Goal: Task Accomplishment & Management: Use online tool/utility

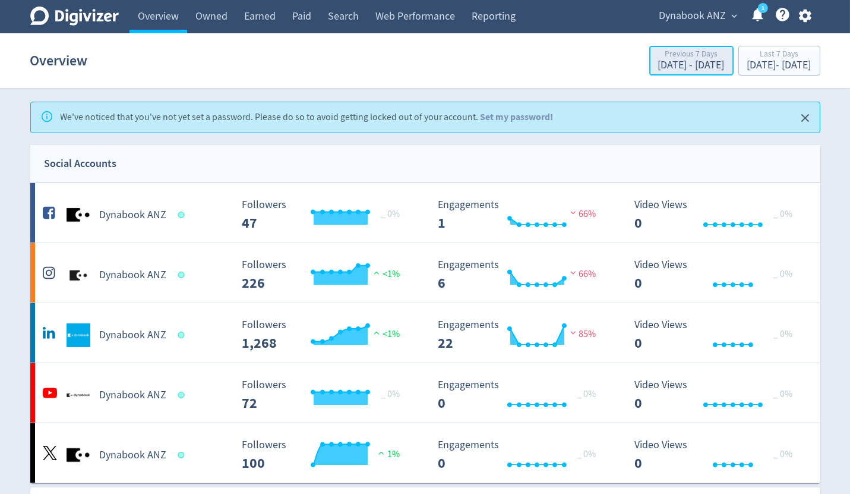
click at [666, 69] on div "[DATE] - [DATE]" at bounding box center [691, 65] width 67 height 11
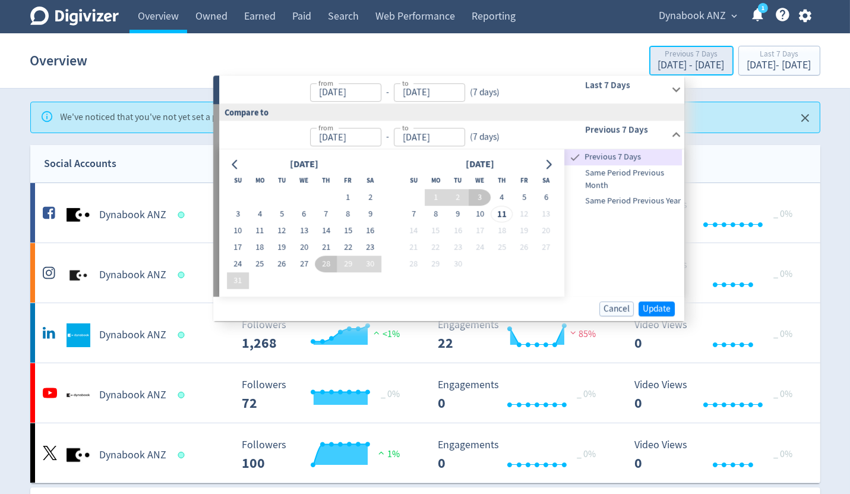
type input "[DATE]"
click at [538, 93] on div "from [DATE] from - to [DATE] to ( 7 days )" at bounding box center [385, 89] width 332 height 28
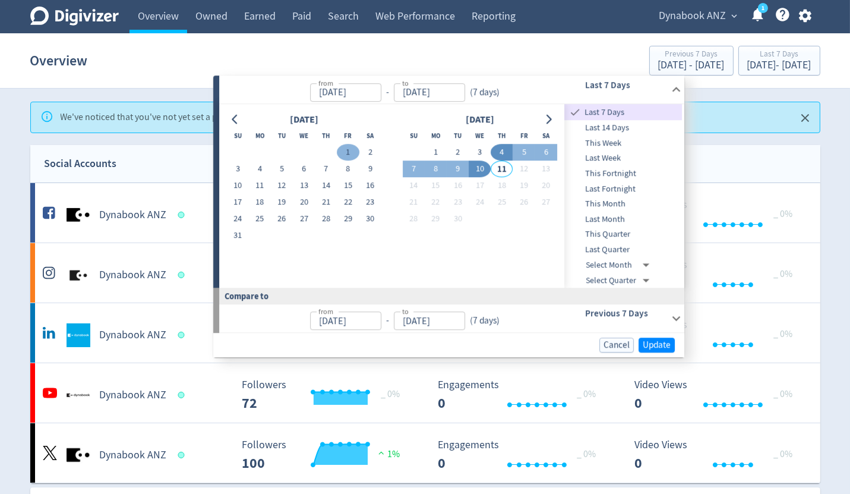
click at [355, 153] on button "1" at bounding box center [348, 152] width 22 height 17
type input "[DATE]"
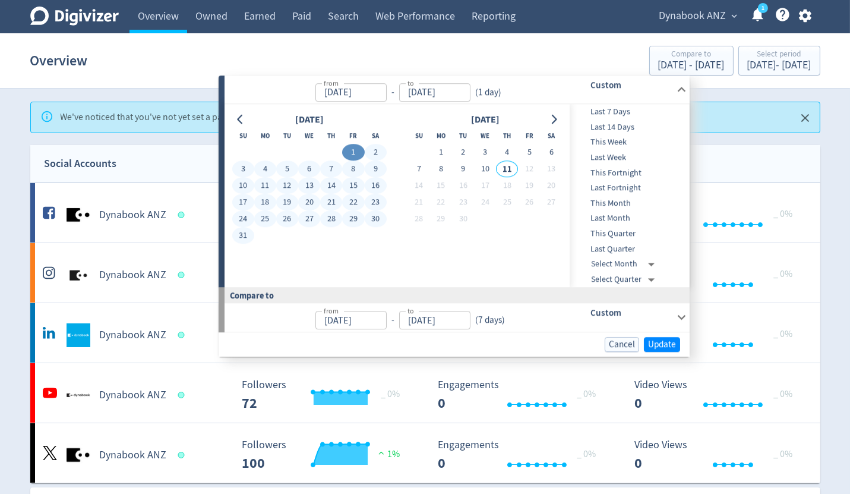
click at [246, 238] on button "31" at bounding box center [243, 236] width 22 height 17
type input "[DATE]"
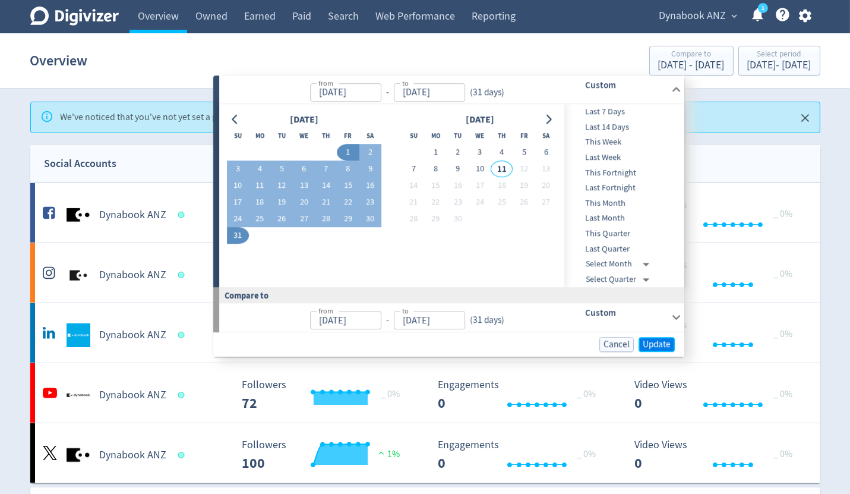
click at [661, 342] on span "Update" at bounding box center [657, 344] width 28 height 9
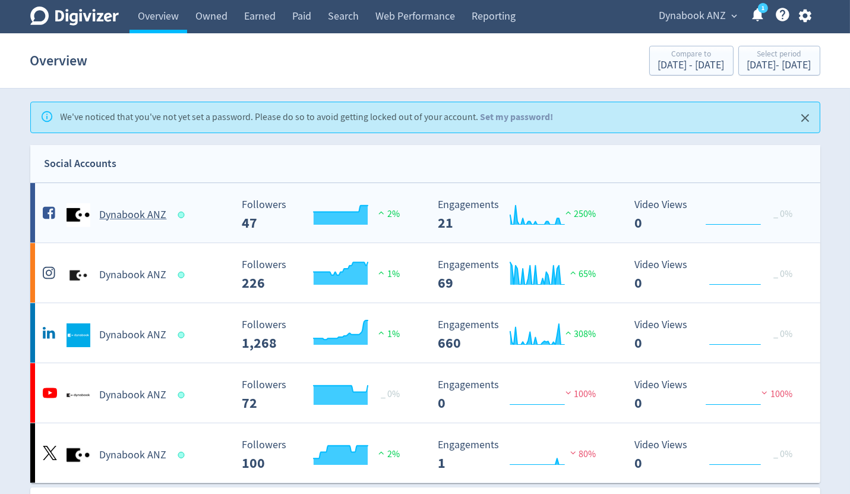
click at [130, 212] on h5 "Dynabook ANZ" at bounding box center [133, 215] width 67 height 14
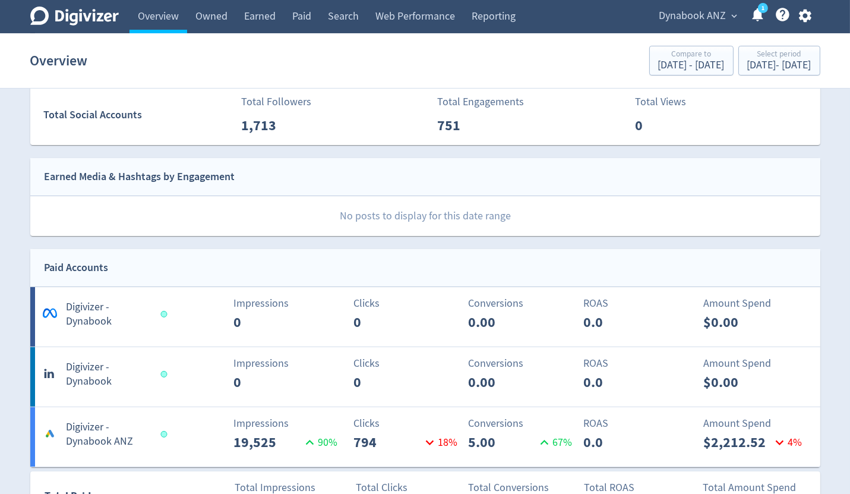
scroll to position [375, 0]
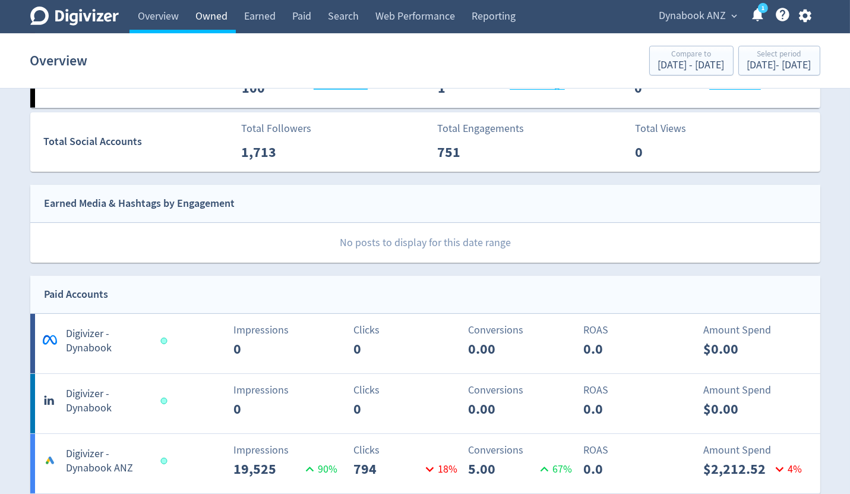
click at [208, 21] on link "Owned" at bounding box center [211, 16] width 49 height 33
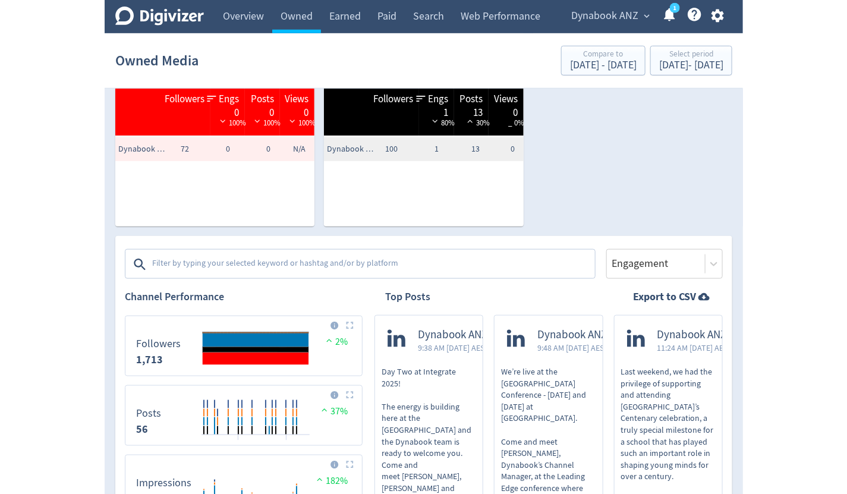
scroll to position [215, 0]
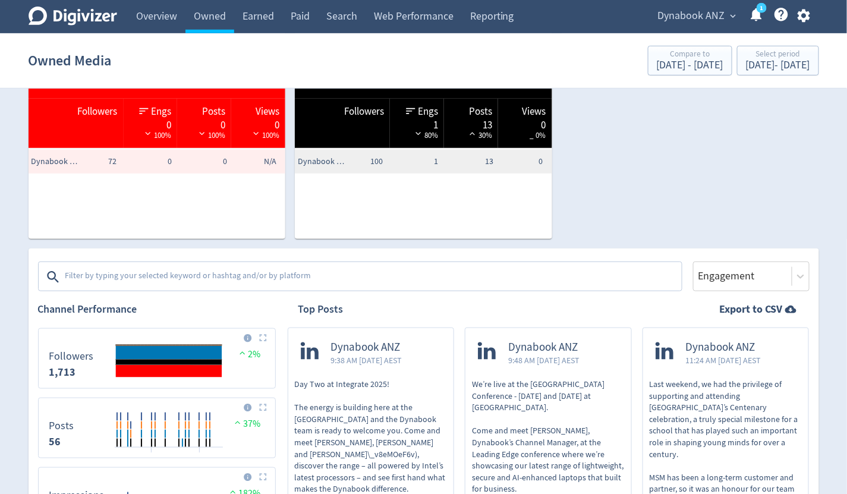
click at [306, 268] on textarea at bounding box center [372, 277] width 616 height 24
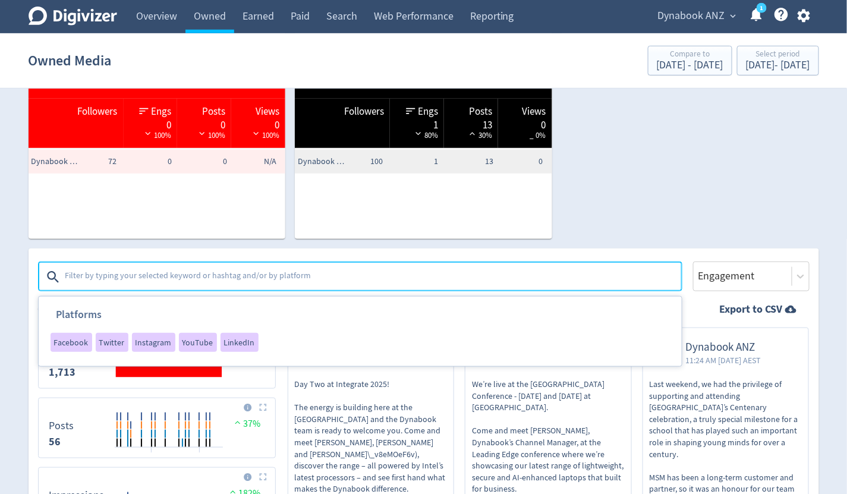
type textarea "f"
click at [232, 338] on span "LinkedIn" at bounding box center [239, 342] width 31 height 8
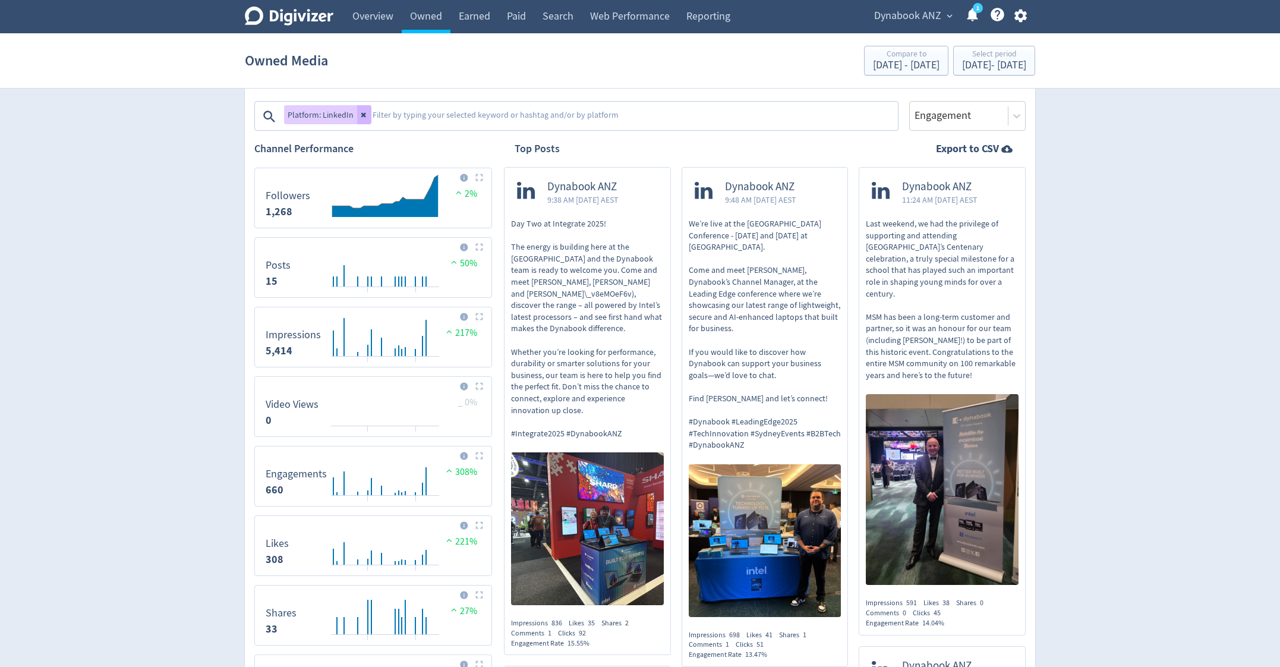
scroll to position [380, 0]
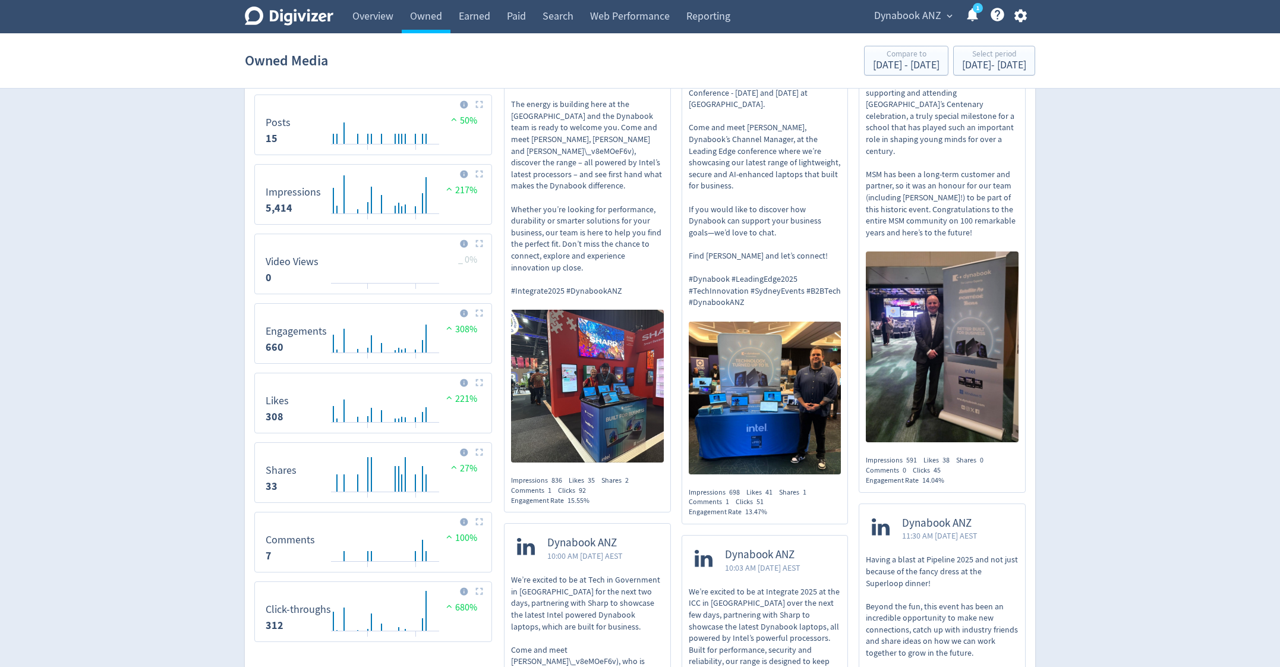
scroll to position [0, 0]
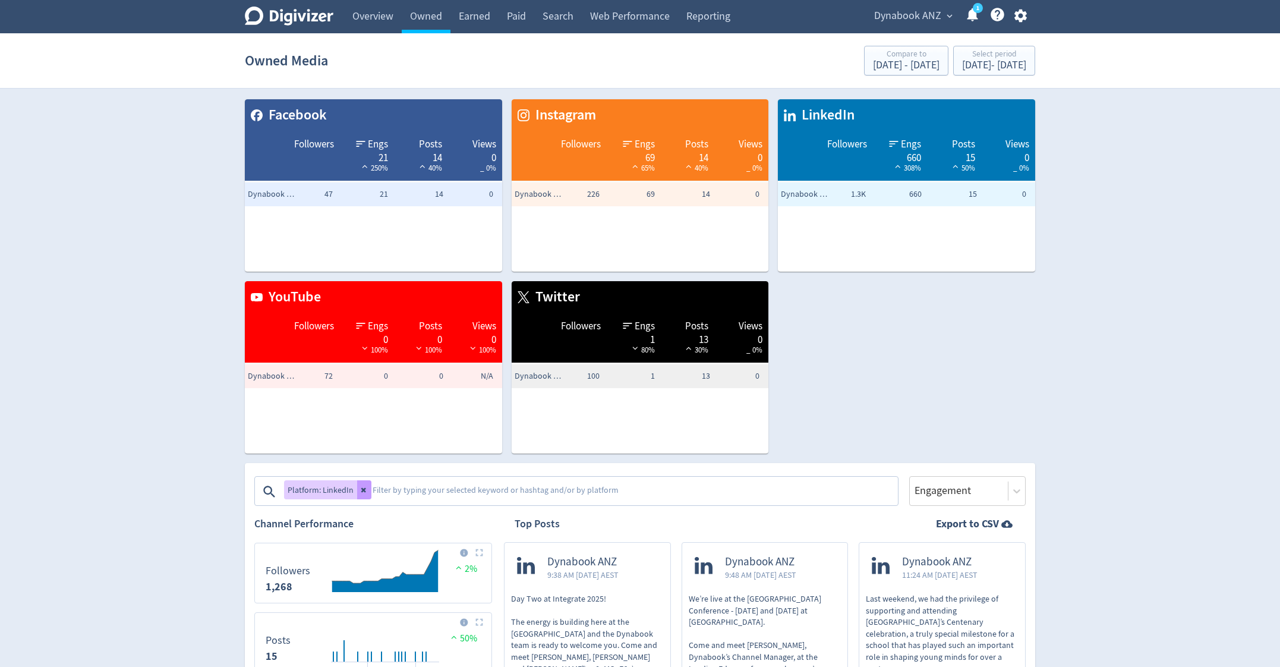
click at [362, 491] on icon at bounding box center [363, 490] width 5 height 5
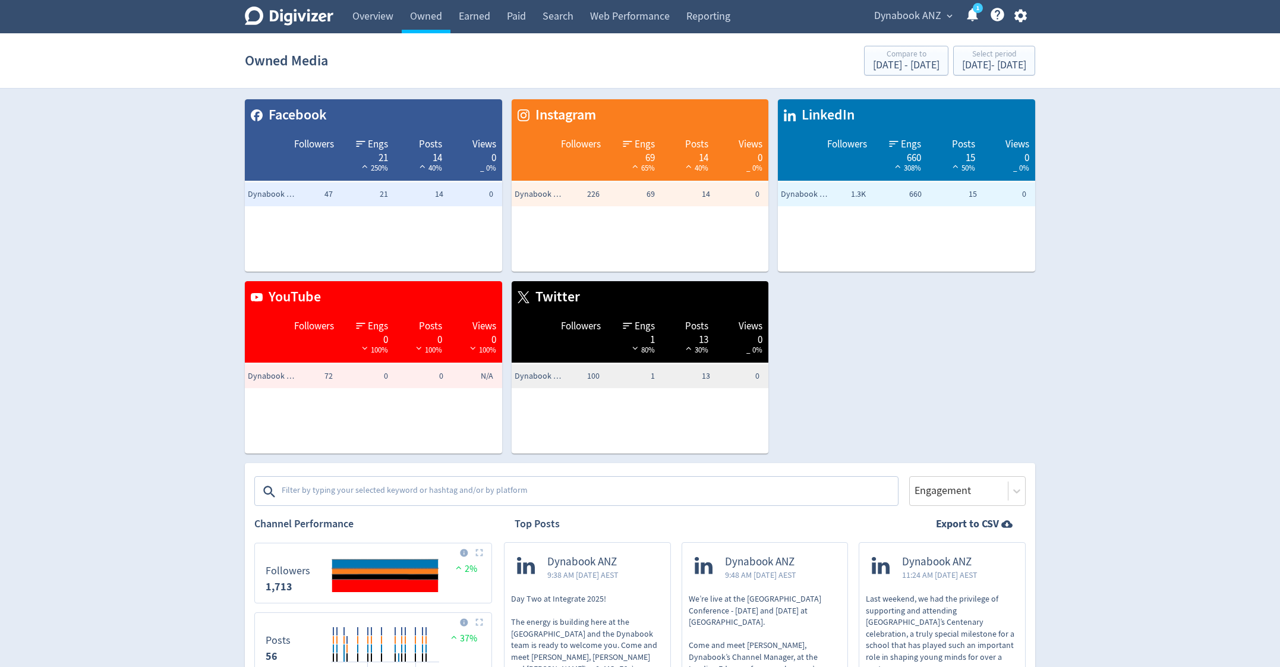
click at [362, 491] on textarea at bounding box center [588, 492] width 616 height 24
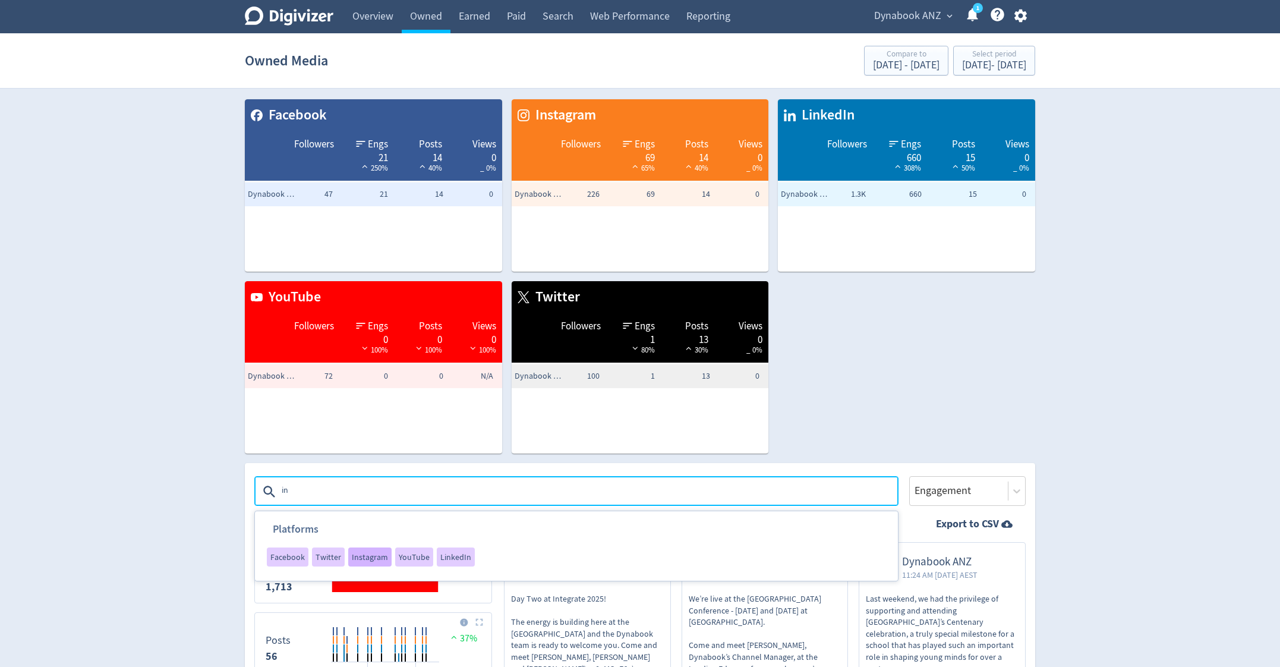
type textarea "in"
click at [376, 493] on span "Instagram" at bounding box center [370, 557] width 36 height 8
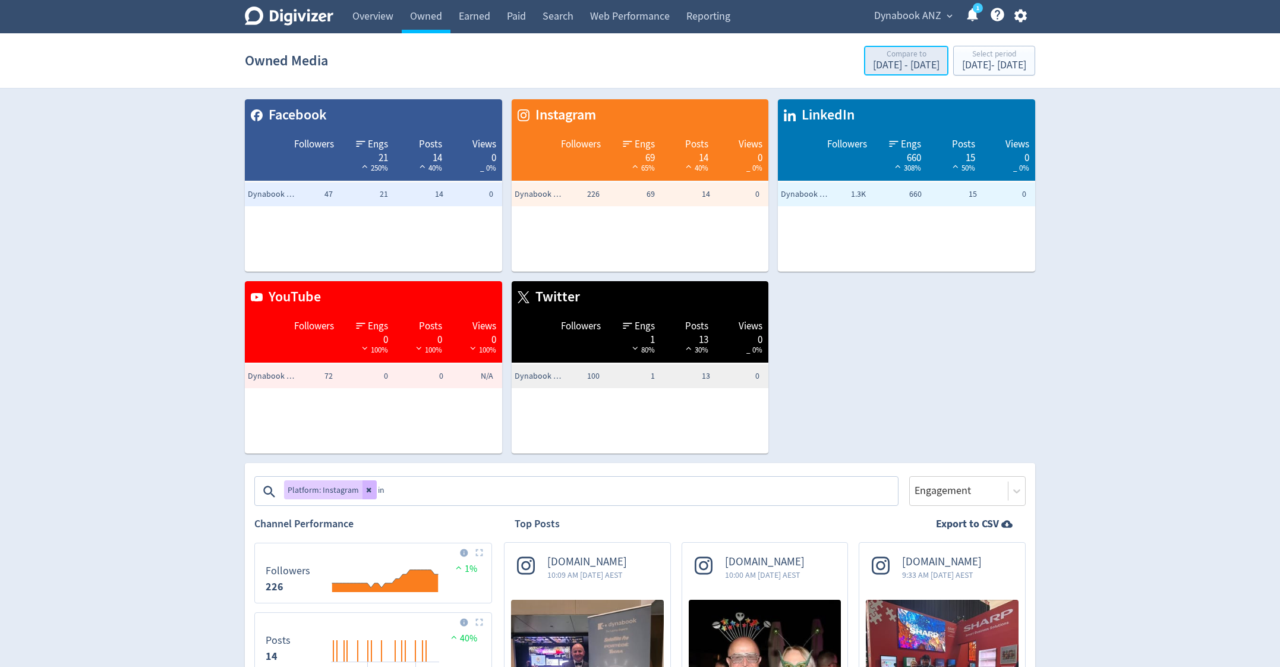
click at [850, 70] on div "[DATE] - [DATE]" at bounding box center [906, 65] width 67 height 11
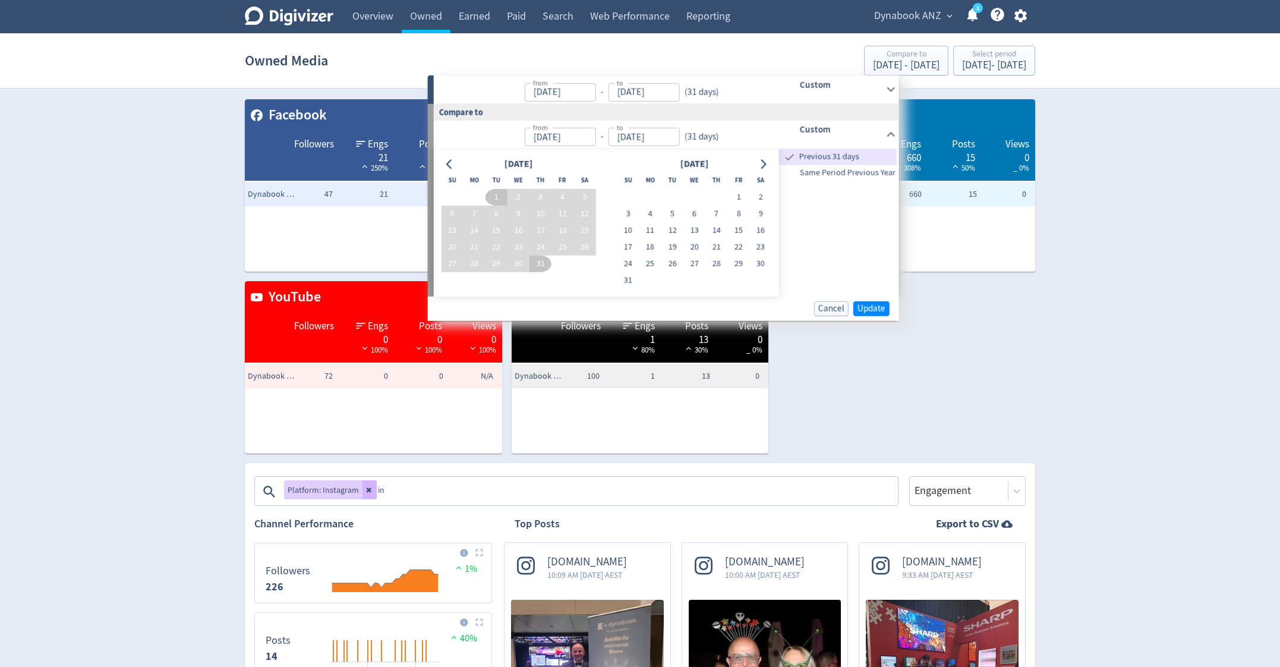
click at [850, 86] on icon at bounding box center [891, 89] width 16 height 16
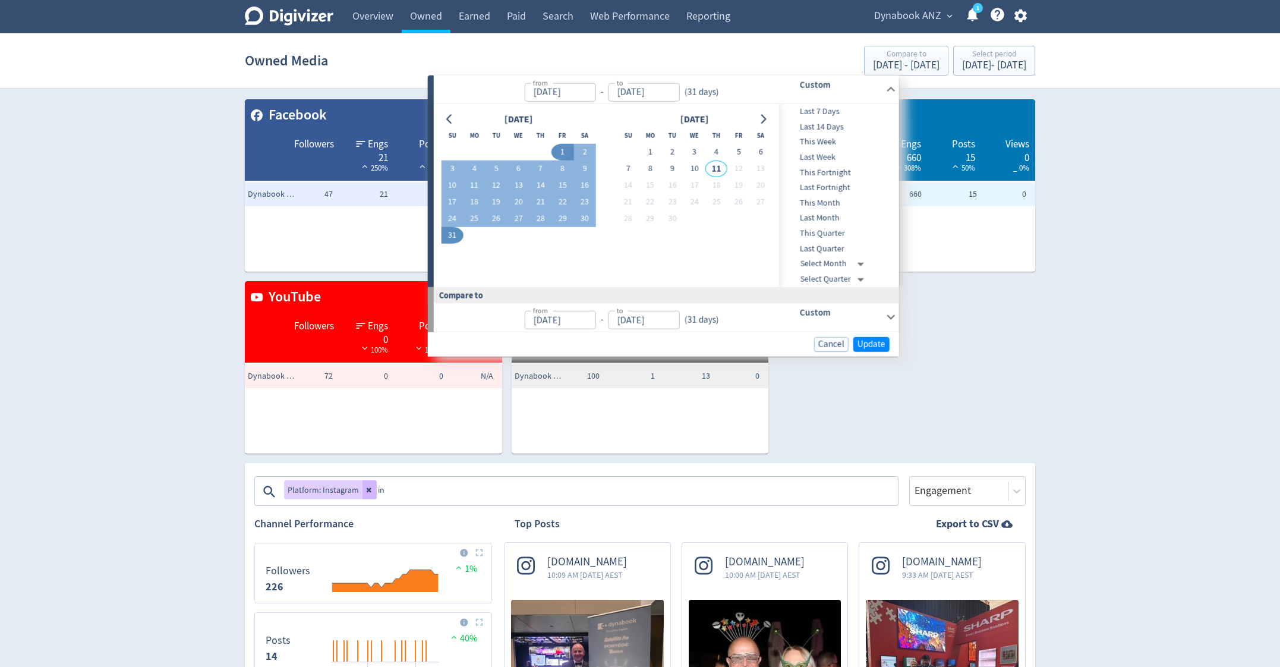
click at [439, 126] on div "[DATE] Su Mo Tu We Th Fr Sa 1 2 3 4 5 6 7 8 9 10 11 12 13 14 15 16 17 18 19 20 …" at bounding box center [606, 195] width 345 height 183
click at [445, 121] on icon "Go to previous month" at bounding box center [450, 119] width 10 height 10
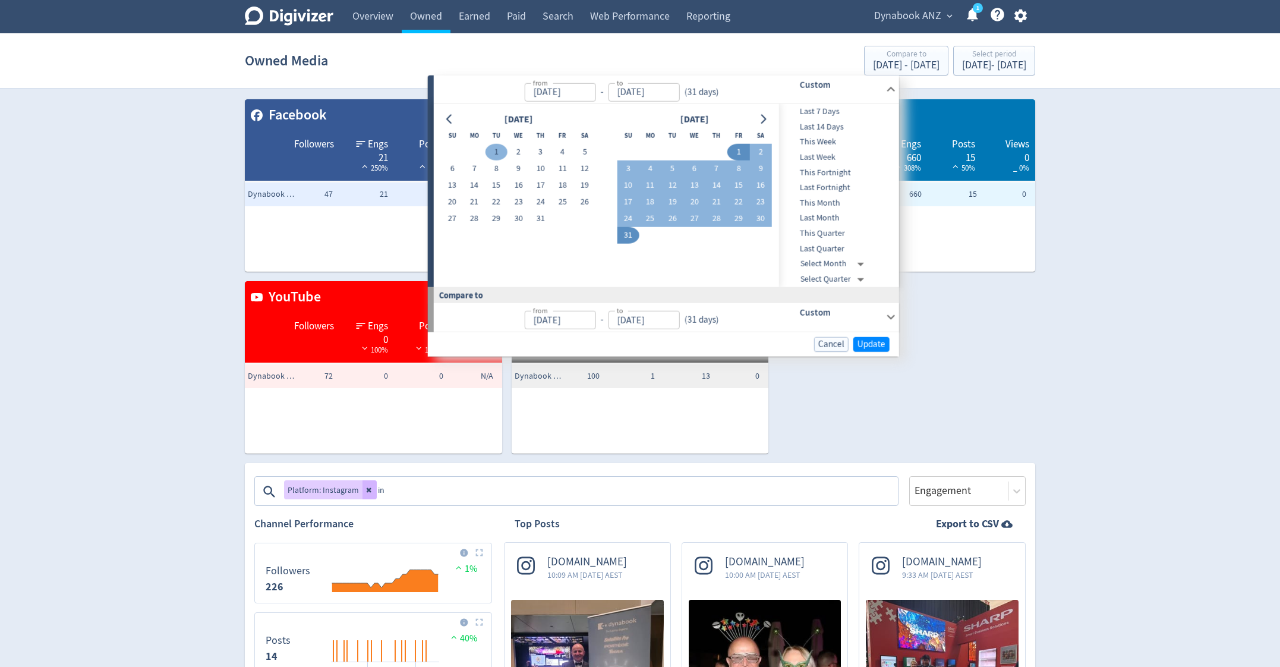
click at [490, 147] on button "1" at bounding box center [497, 152] width 22 height 17
type input "[DATE]"
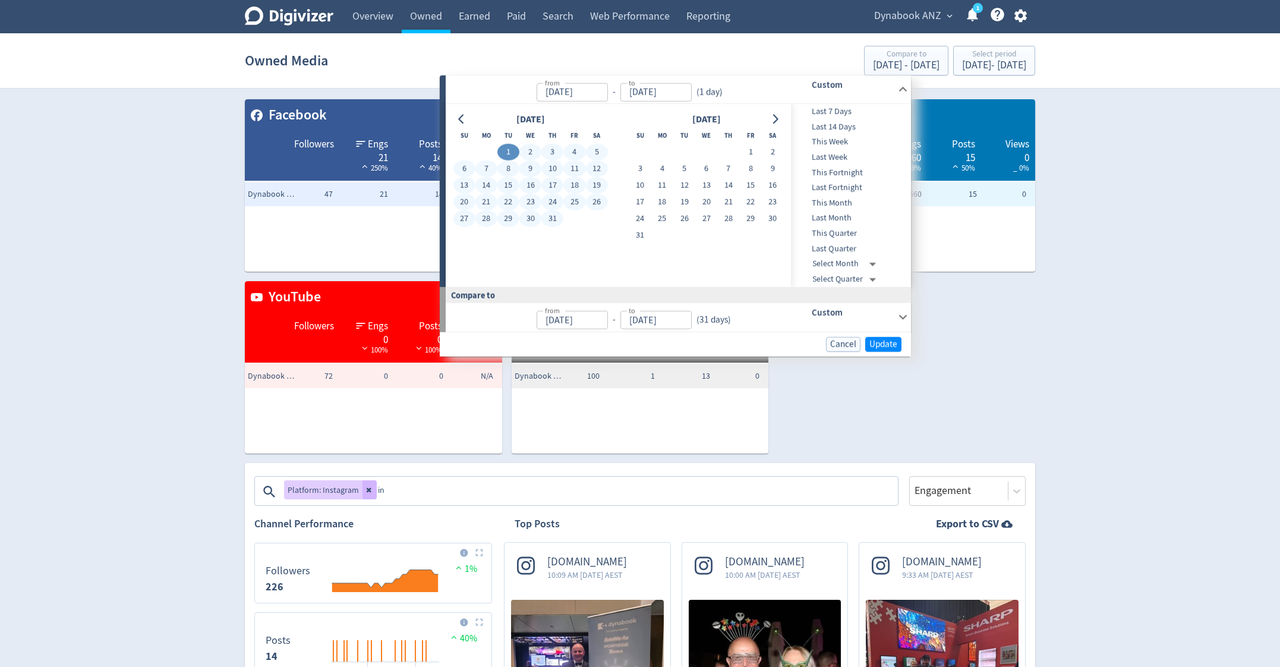
click at [553, 219] on button "31" at bounding box center [552, 218] width 22 height 17
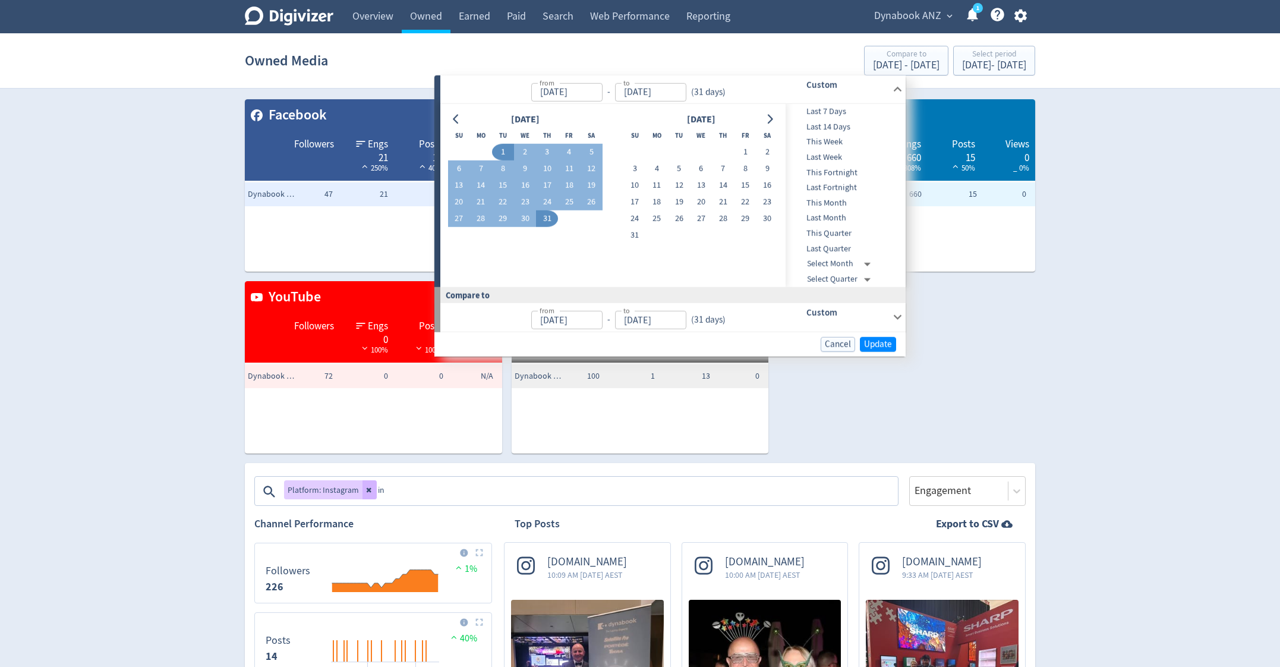
type input "[DATE]"
click at [850, 343] on span "Update" at bounding box center [878, 343] width 28 height 9
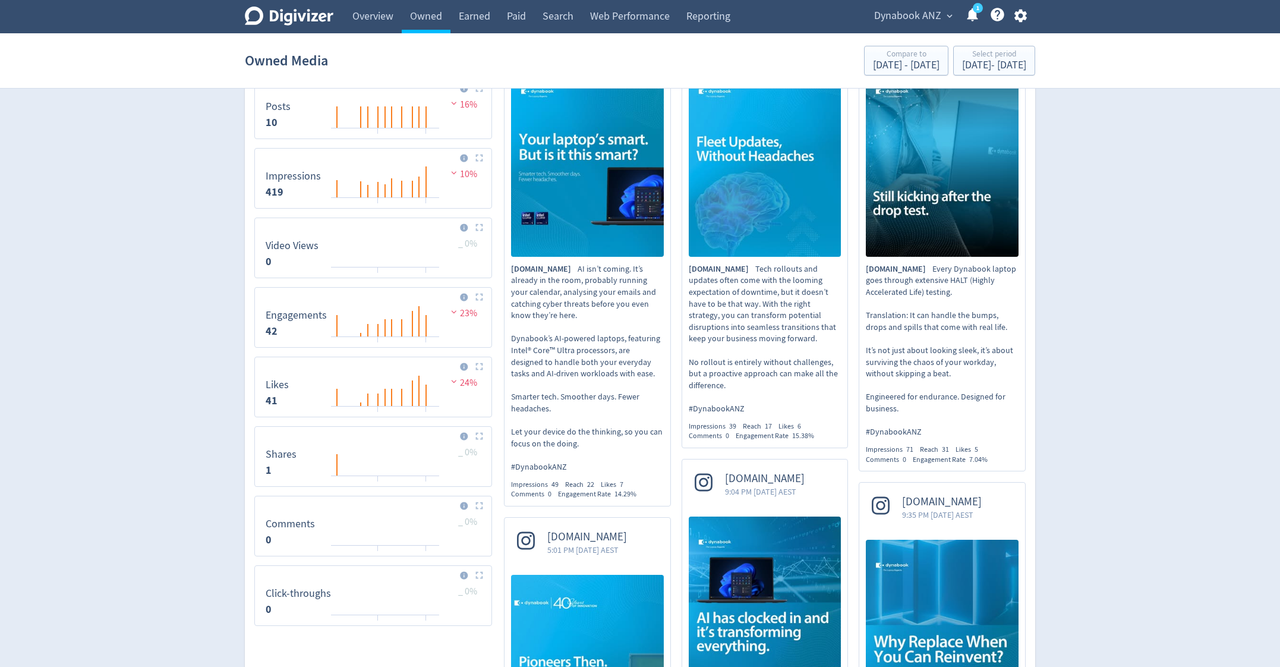
scroll to position [535, 0]
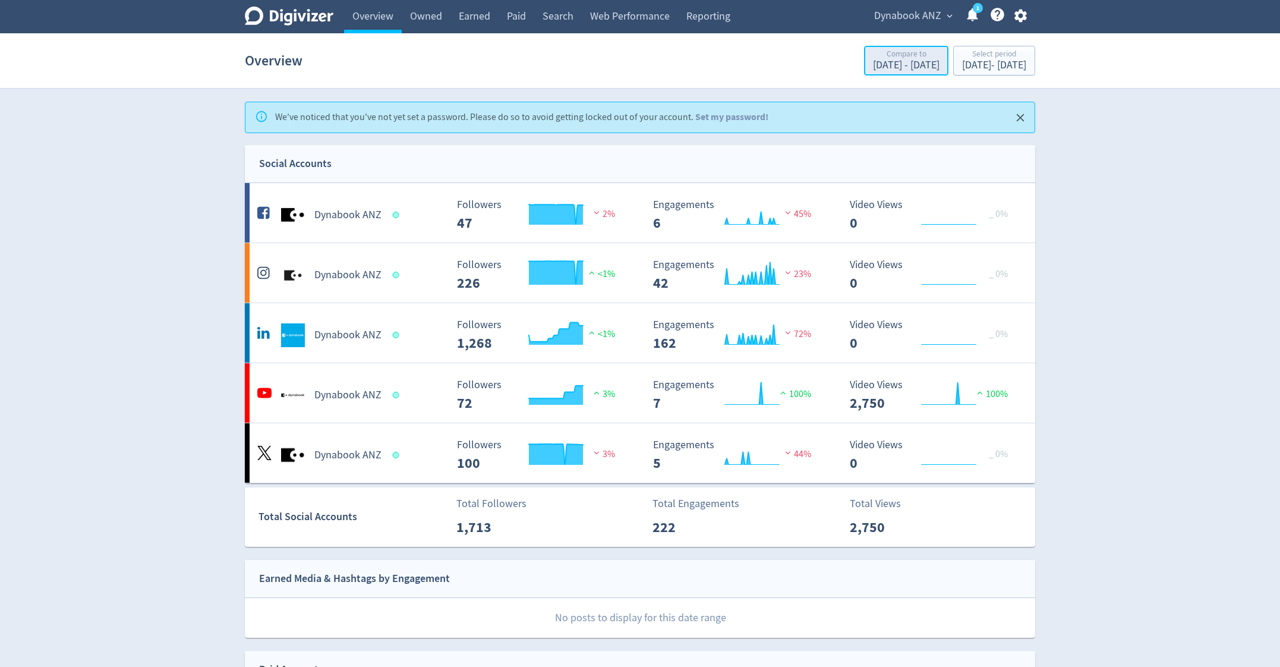
click at [850, 60] on div "[DATE] - [DATE]" at bounding box center [906, 65] width 67 height 11
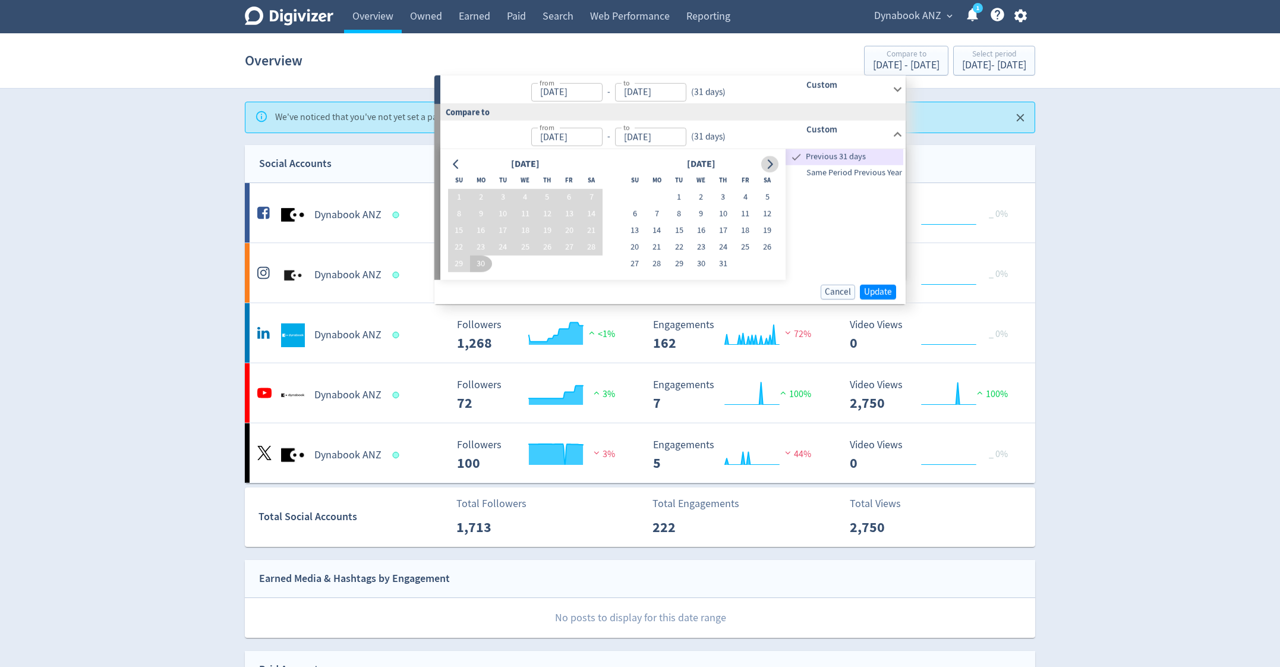
click at [773, 164] on icon "Go to next month" at bounding box center [770, 164] width 10 height 10
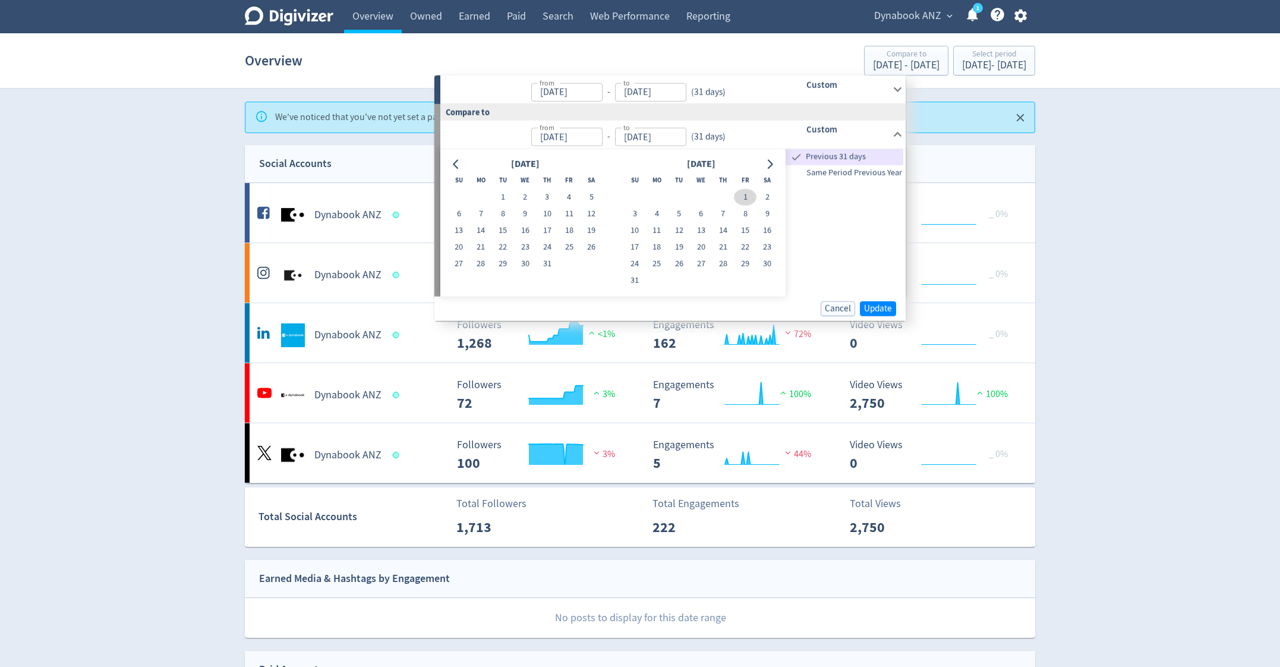
click at [747, 197] on button "1" at bounding box center [745, 197] width 22 height 17
type input "[DATE]"
click at [638, 273] on button "31" at bounding box center [635, 280] width 22 height 17
type input "[DATE]"
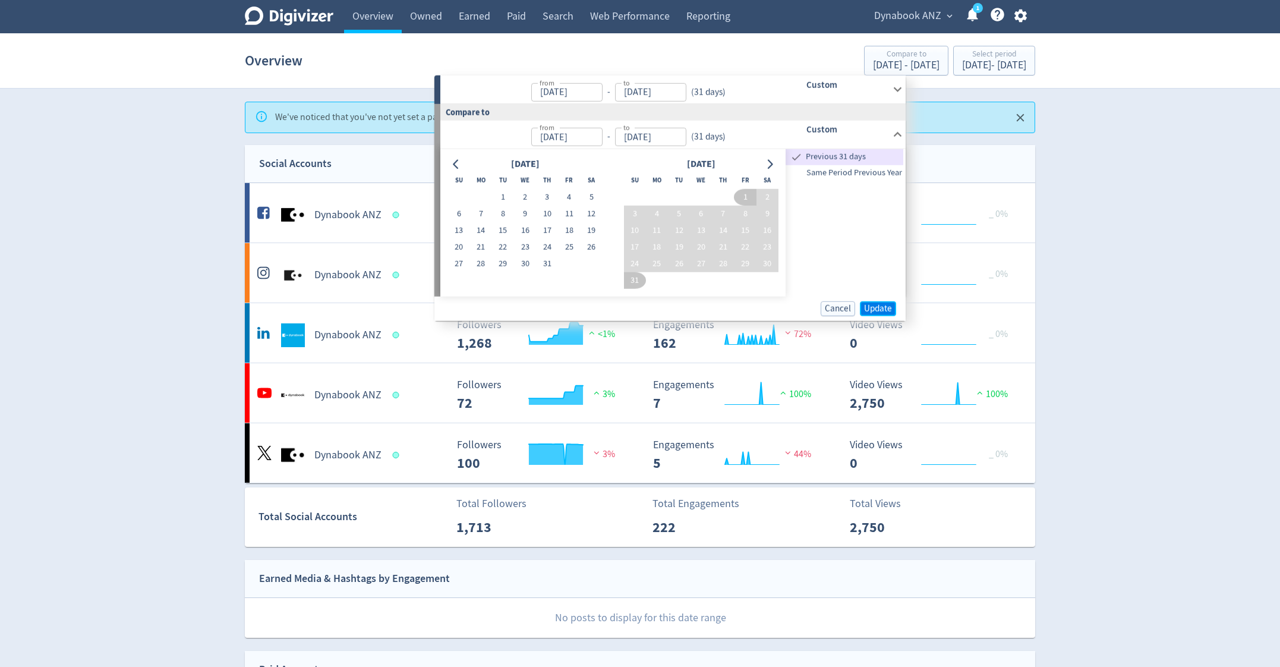
click at [850, 304] on span "Update" at bounding box center [878, 308] width 28 height 9
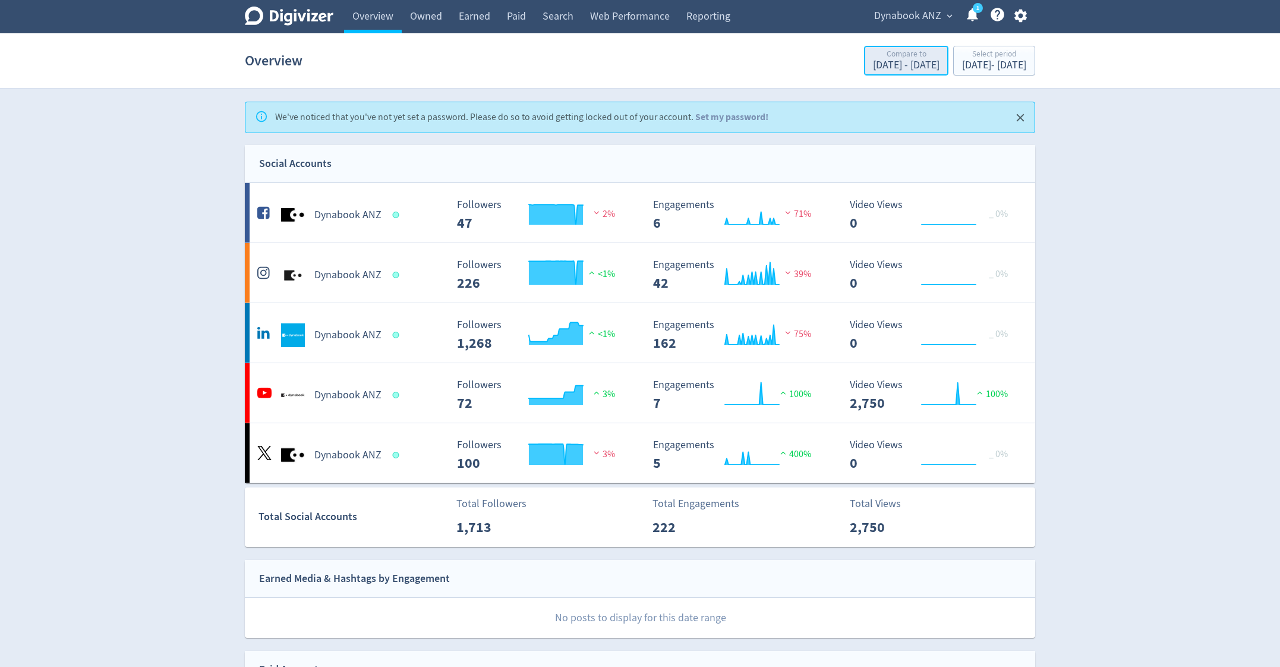
click at [850, 54] on div "Compare to" at bounding box center [906, 55] width 67 height 10
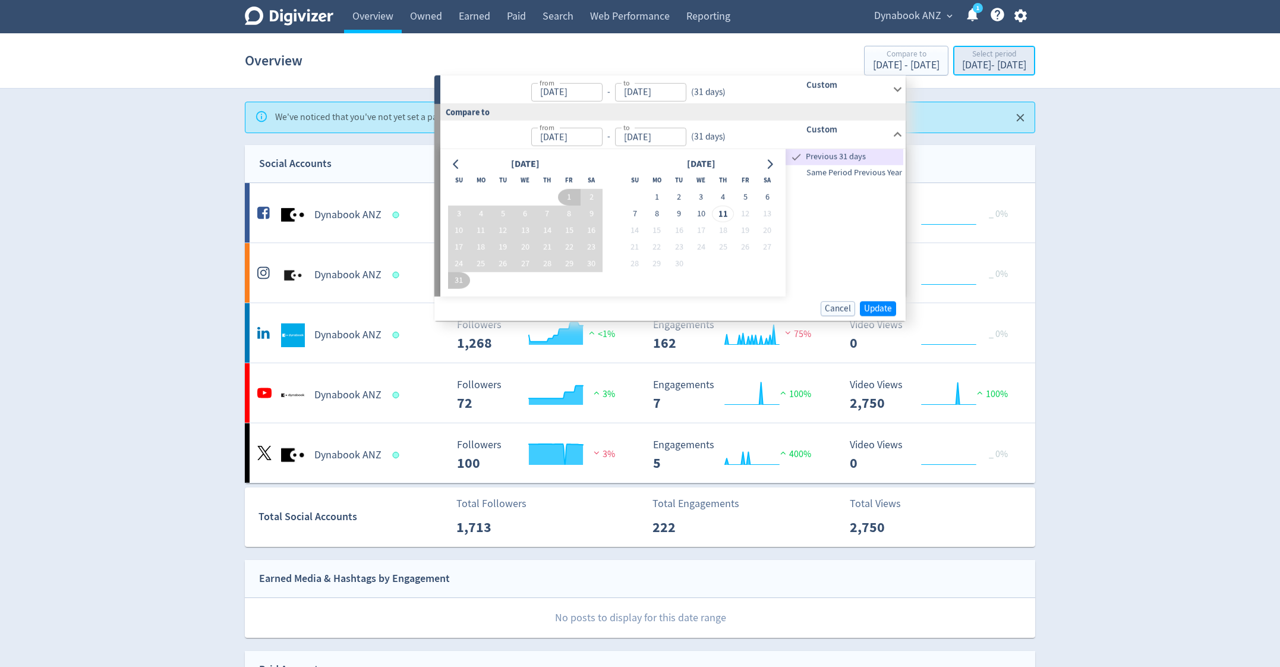
click at [850, 61] on div "[DATE] - [DATE]" at bounding box center [994, 65] width 64 height 11
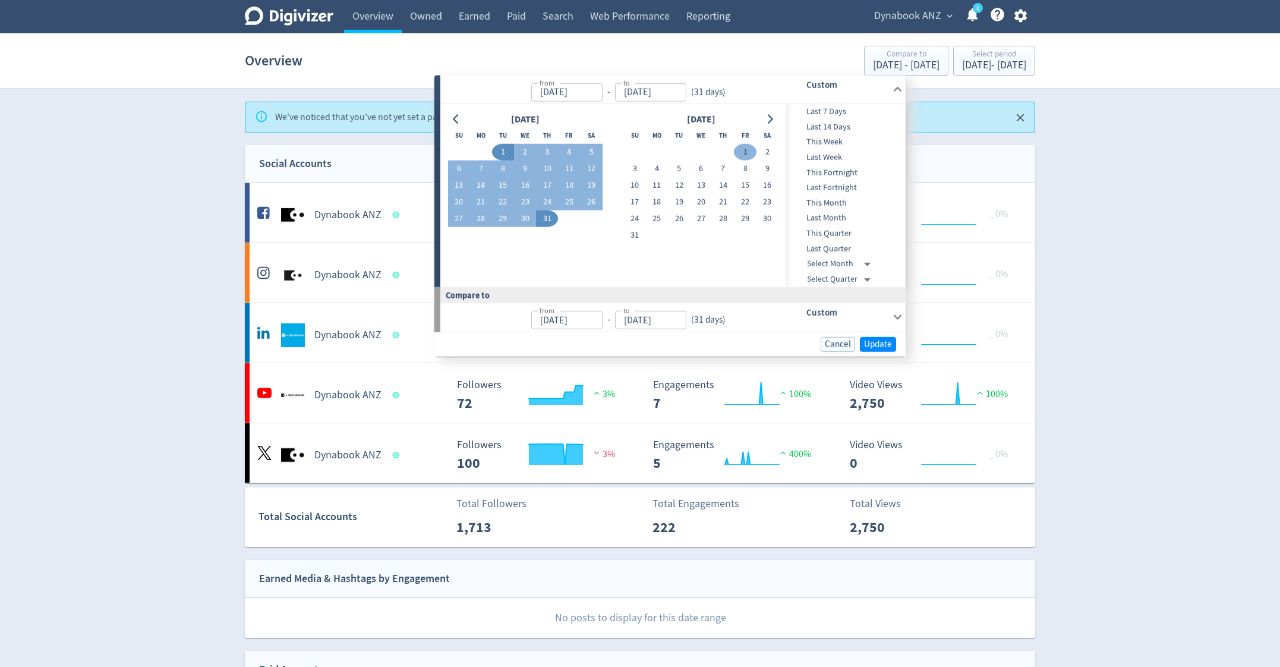
click at [743, 151] on button "1" at bounding box center [745, 152] width 22 height 17
type input "[DATE]"
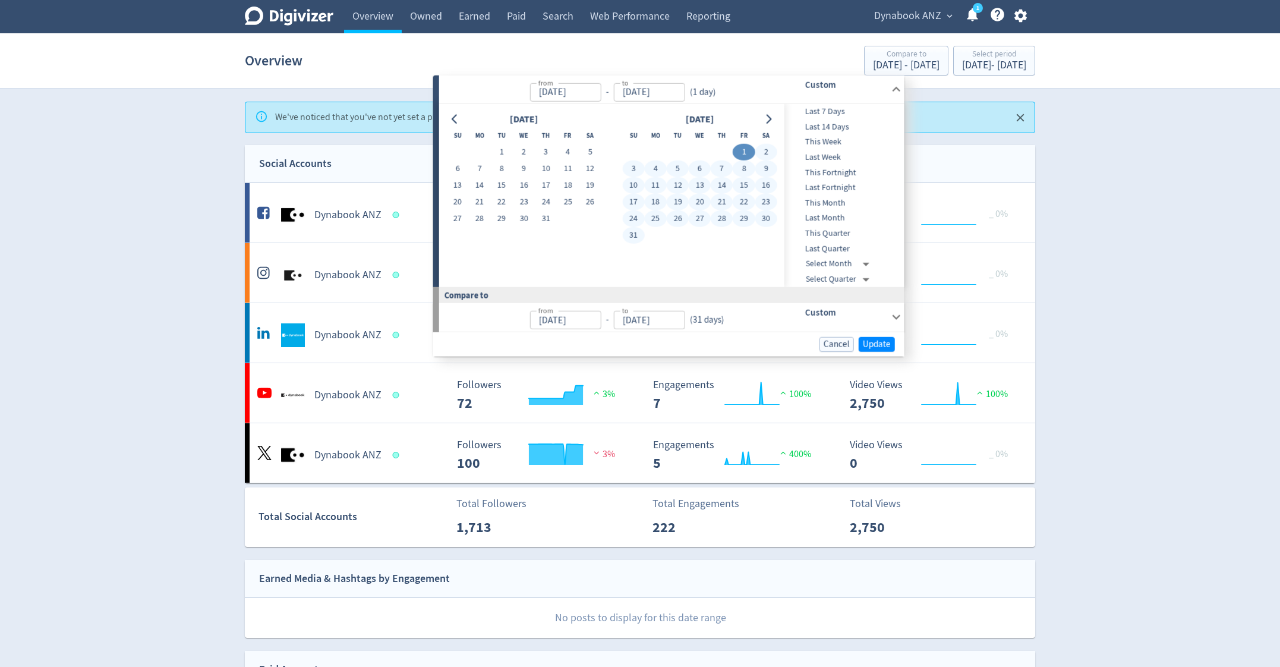
click at [632, 234] on button "31" at bounding box center [633, 235] width 22 height 17
type input "[DATE]"
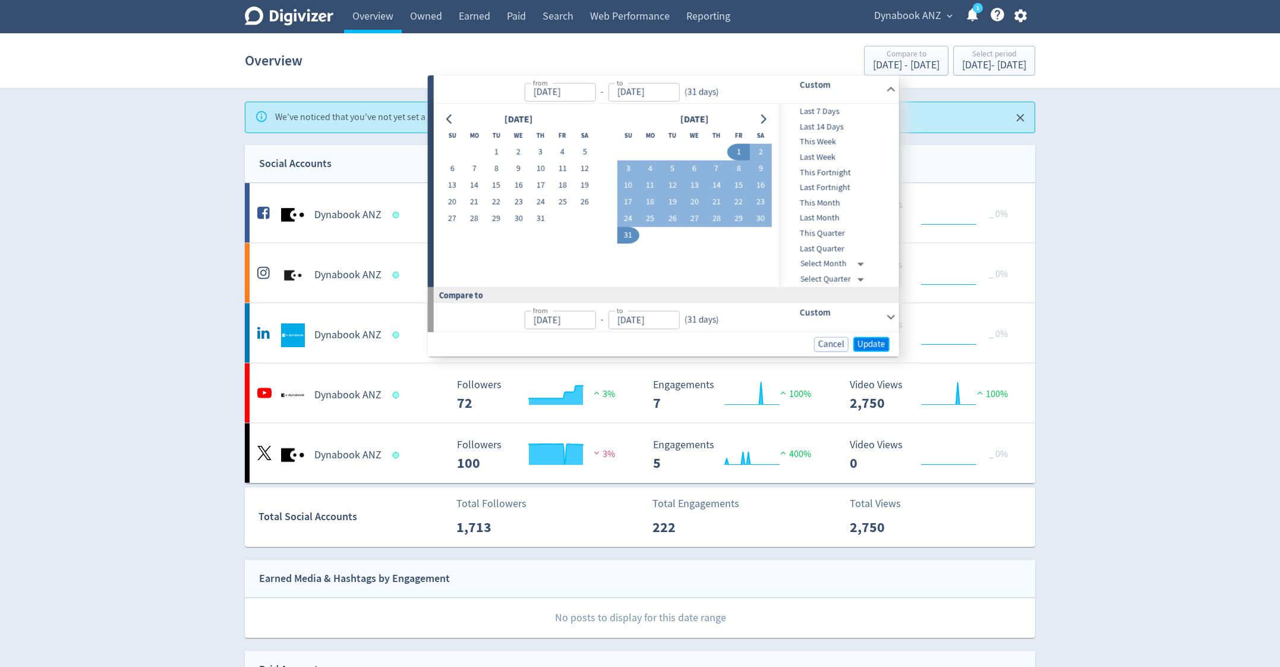
click at [850, 343] on span "Update" at bounding box center [872, 343] width 28 height 9
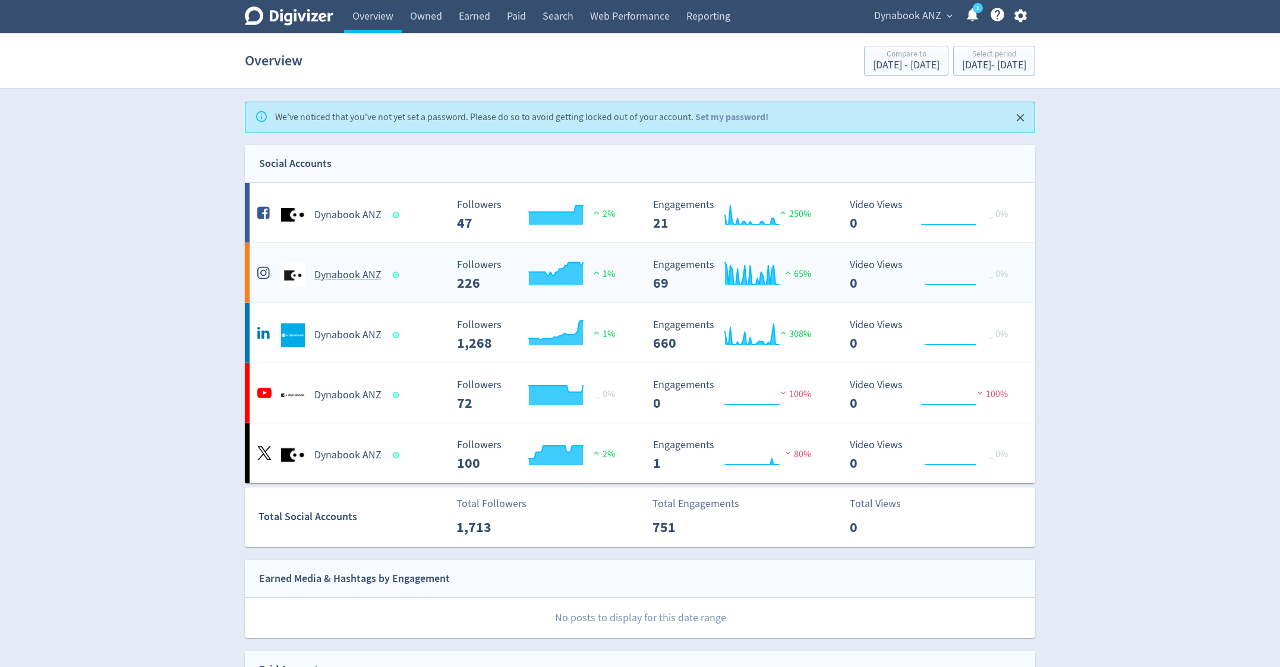
click at [362, 277] on h5 "Dynabook ANZ" at bounding box center [347, 275] width 67 height 14
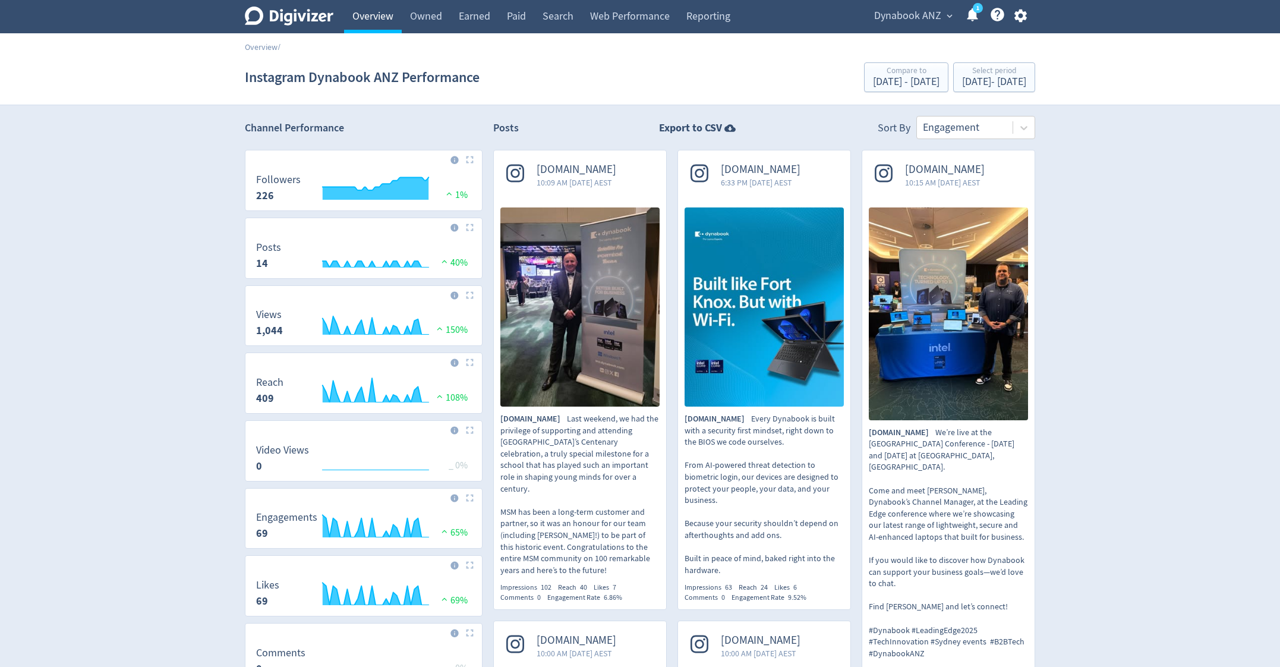
click at [365, 11] on link "Overview" at bounding box center [373, 16] width 58 height 33
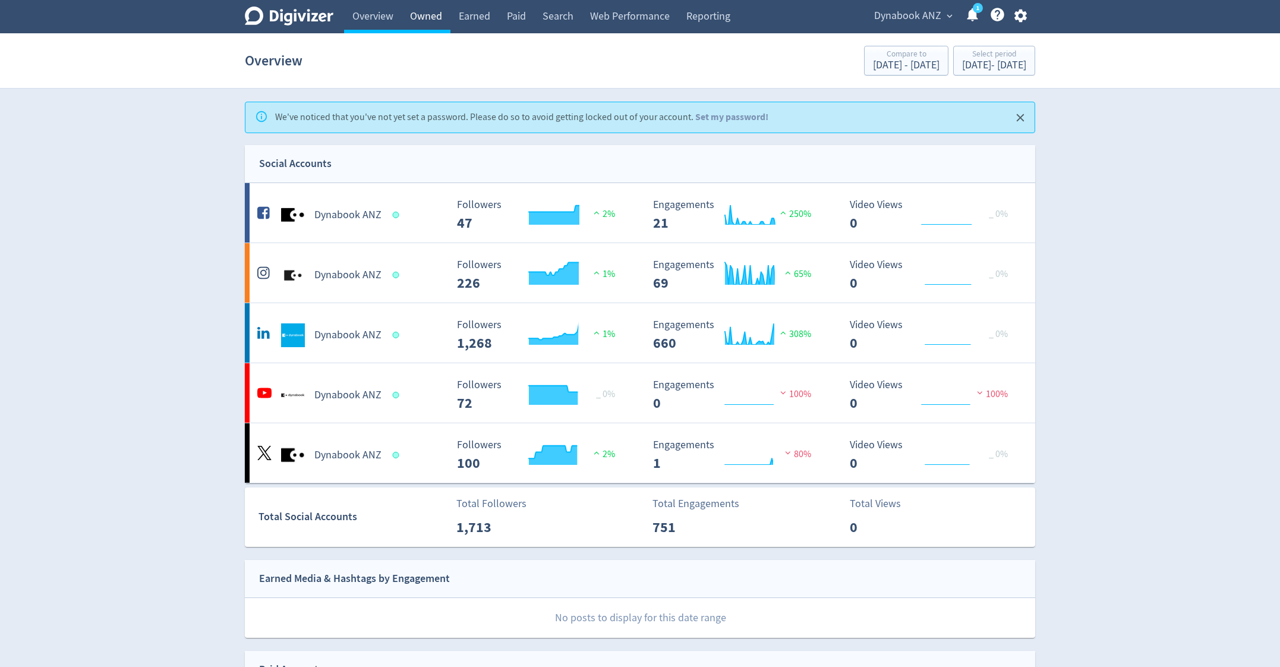
click at [434, 12] on link "Owned" at bounding box center [426, 16] width 49 height 33
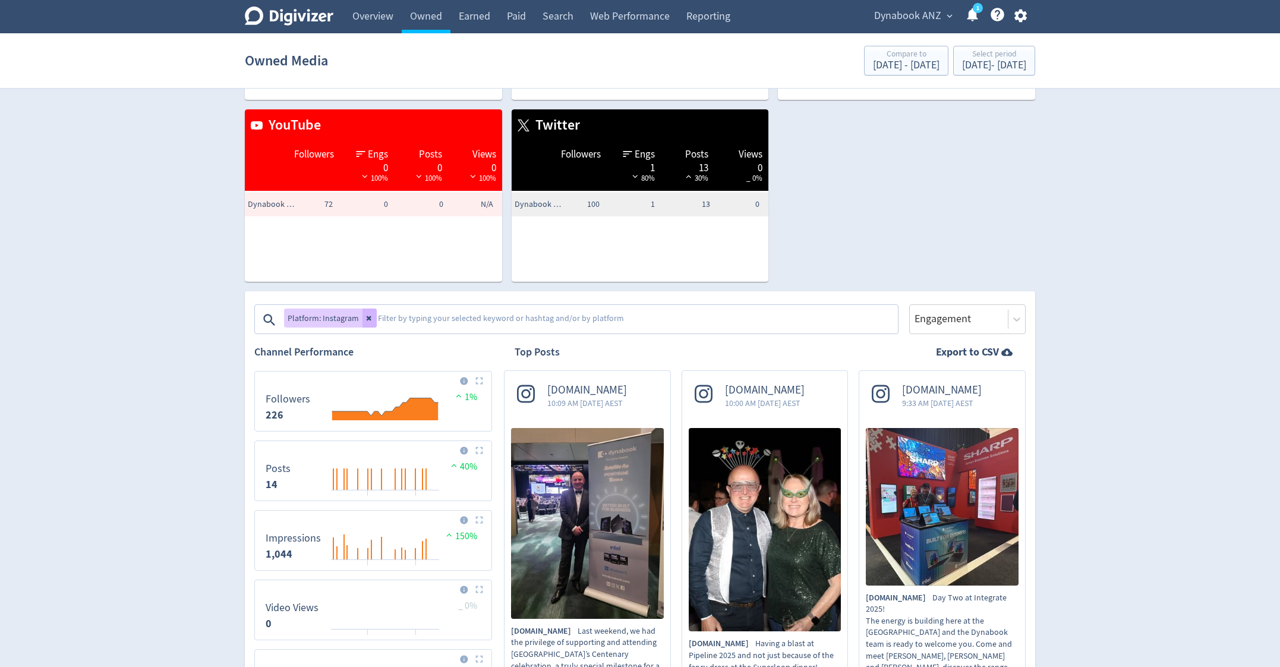
scroll to position [173, 0]
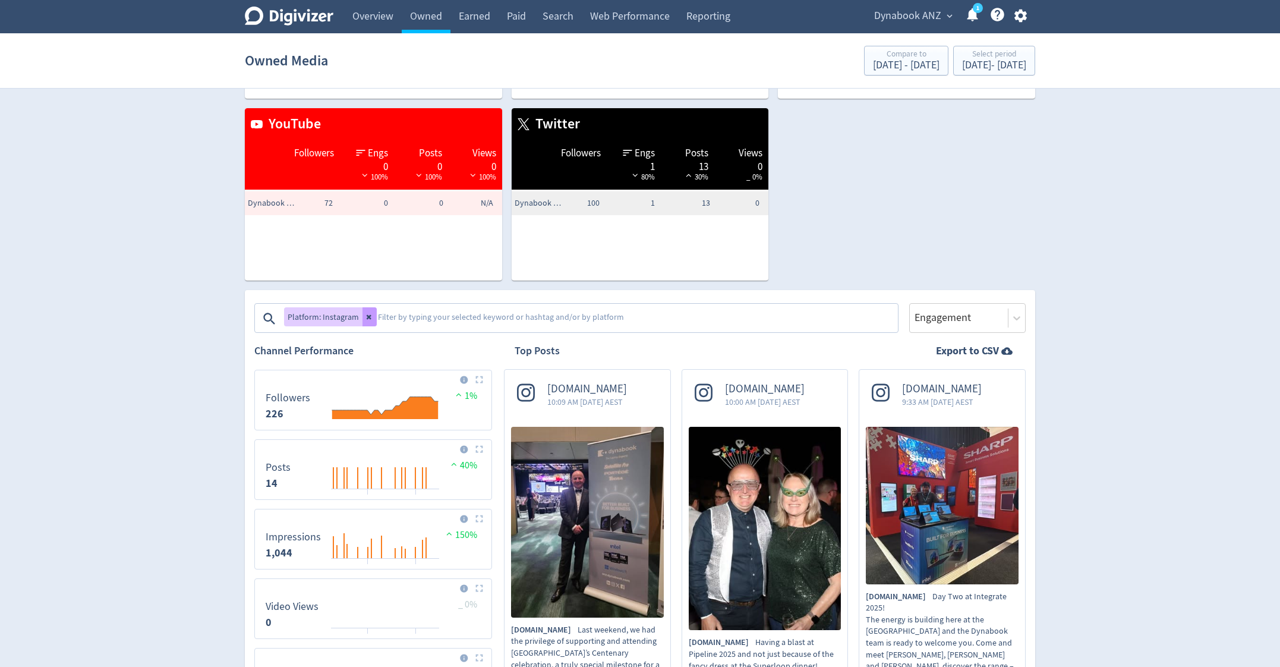
click at [367, 319] on icon at bounding box center [369, 316] width 7 height 7
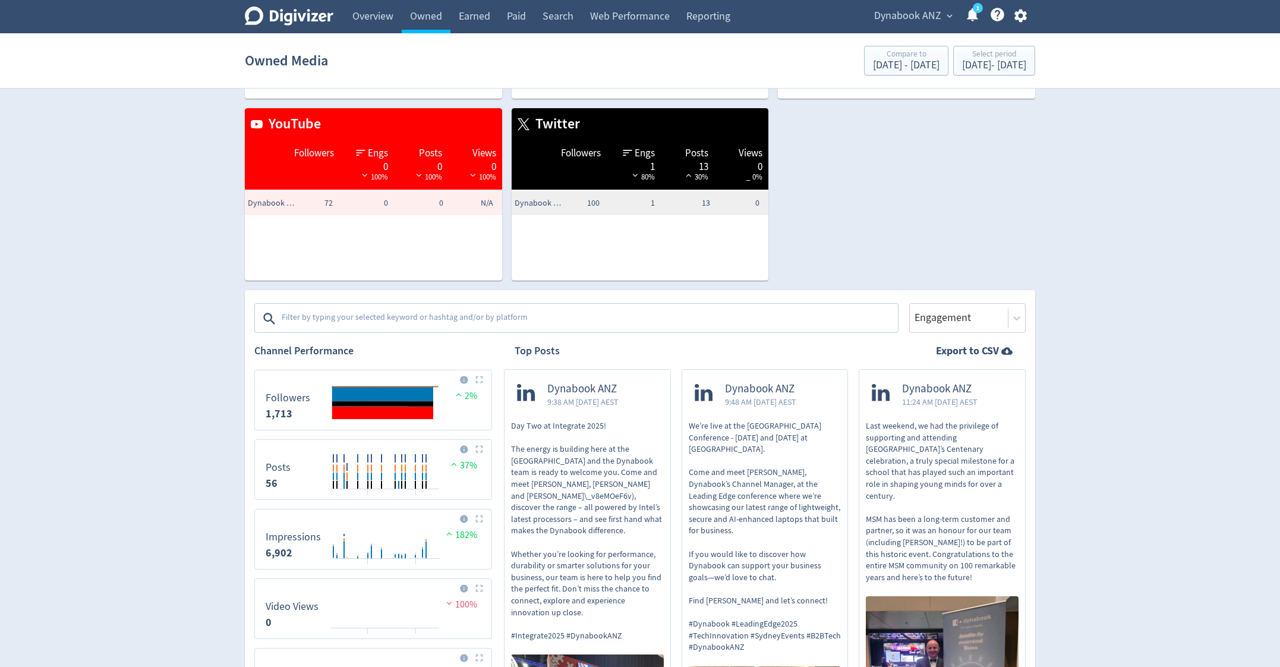
click at [348, 318] on textarea at bounding box center [588, 319] width 616 height 24
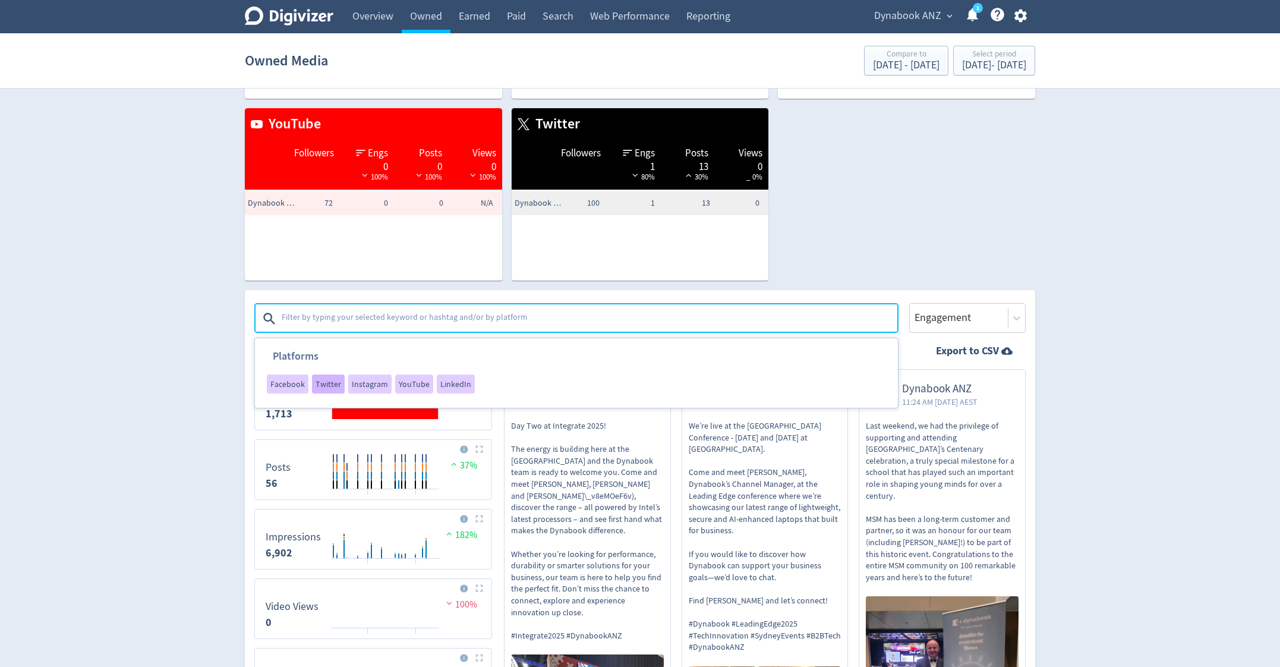
click at [319, 380] on span "Twitter" at bounding box center [329, 384] width 26 height 8
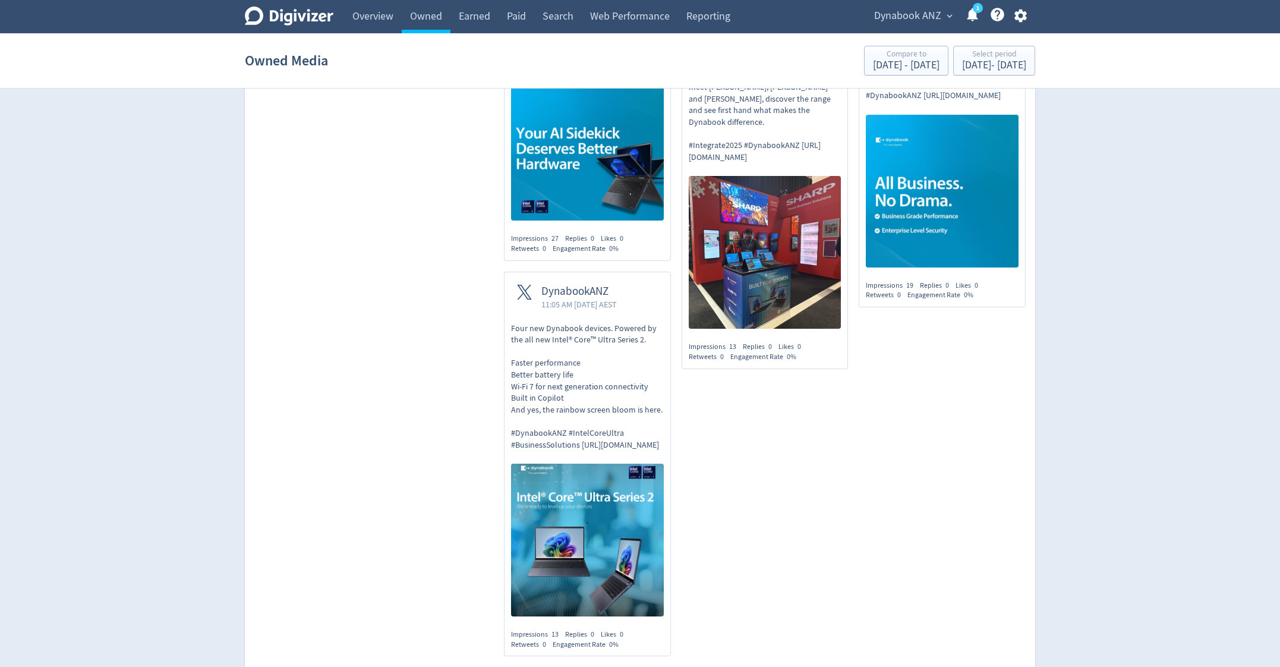
scroll to position [1950, 0]
